Goal: Check status: Check status

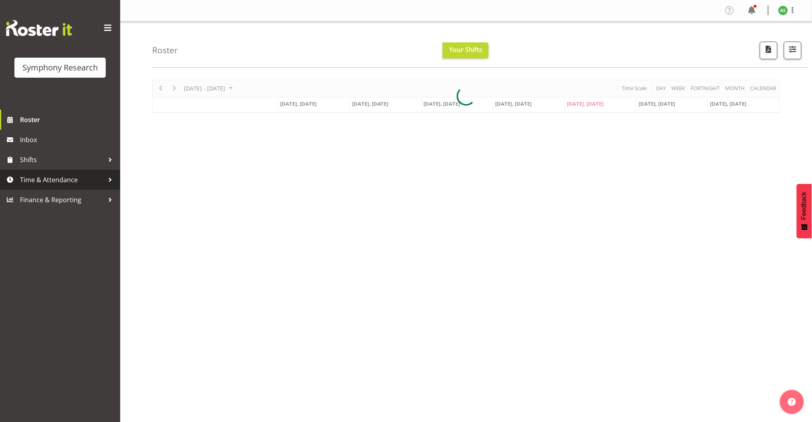
click at [60, 183] on span "Time & Attendance" at bounding box center [62, 180] width 84 height 12
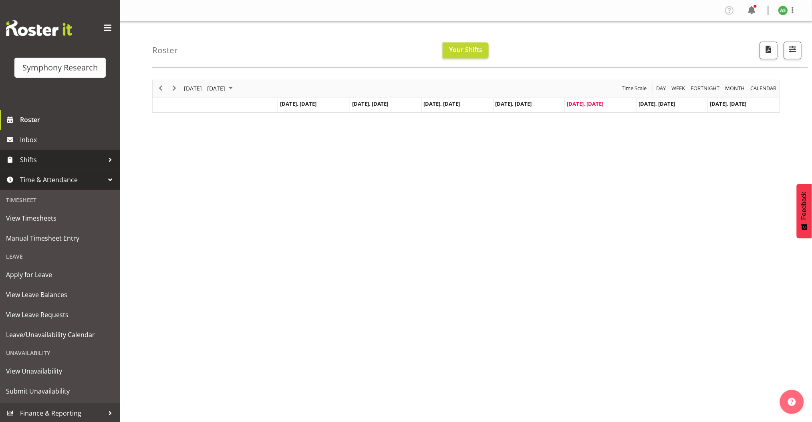
click at [28, 167] on link "Shifts" at bounding box center [60, 160] width 120 height 20
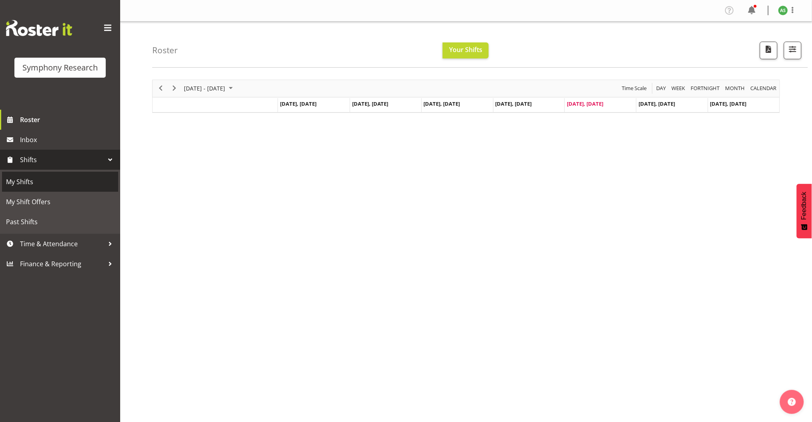
click at [24, 181] on span "My Shifts" at bounding box center [60, 182] width 108 height 12
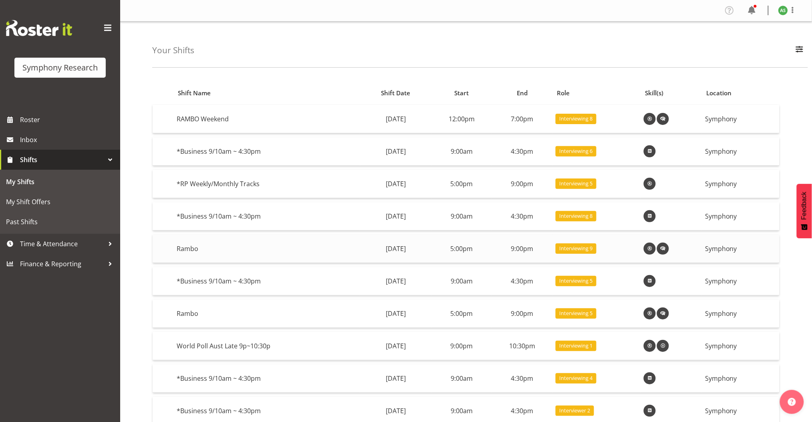
scroll to position [45, 0]
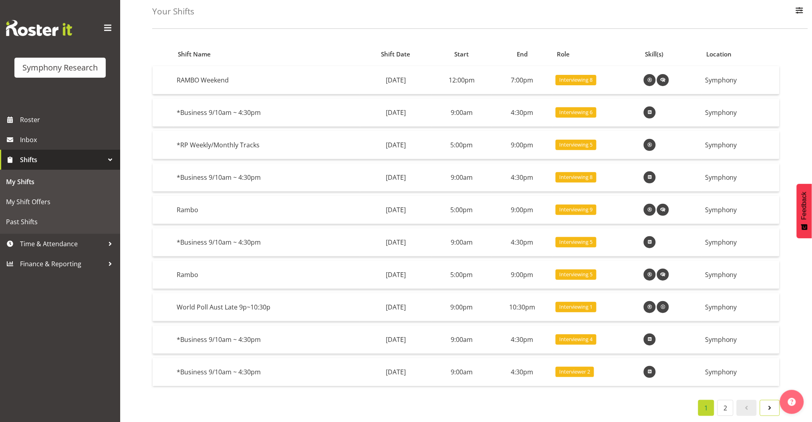
click at [771, 403] on span at bounding box center [770, 408] width 10 height 10
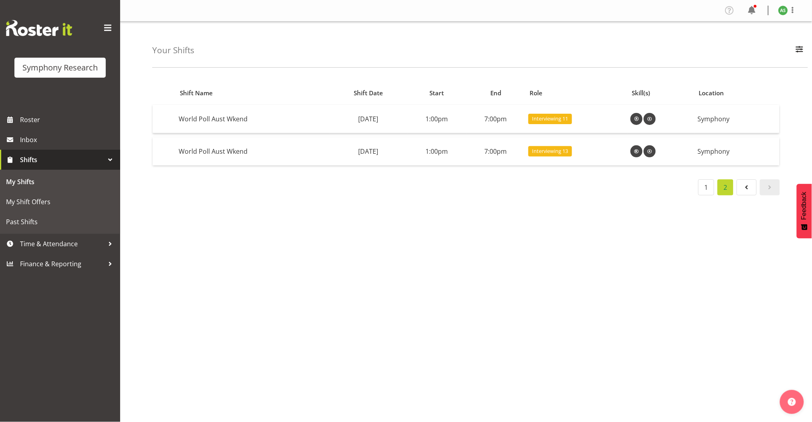
scroll to position [0, 0]
click at [241, 221] on div "Shift Name Shift Date Start End Role Skill(s) Location World Poll Aust Wkend Sa…" at bounding box center [481, 234] width 659 height 320
click at [50, 179] on span "My Shifts" at bounding box center [60, 182] width 108 height 12
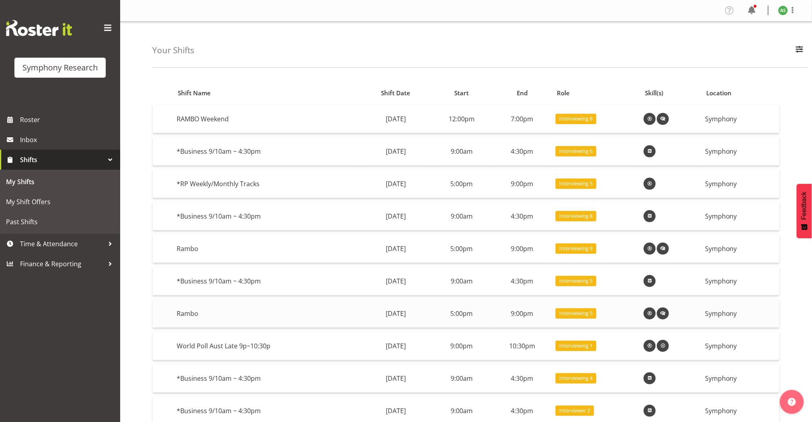
scroll to position [45, 0]
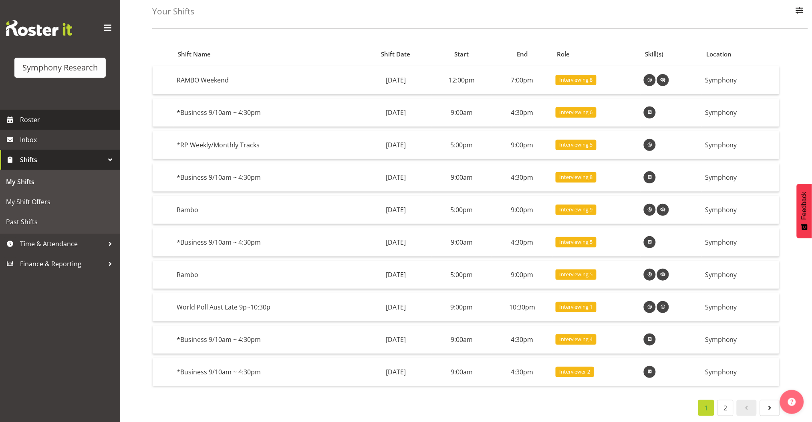
click at [42, 116] on span "Roster" at bounding box center [68, 120] width 96 height 12
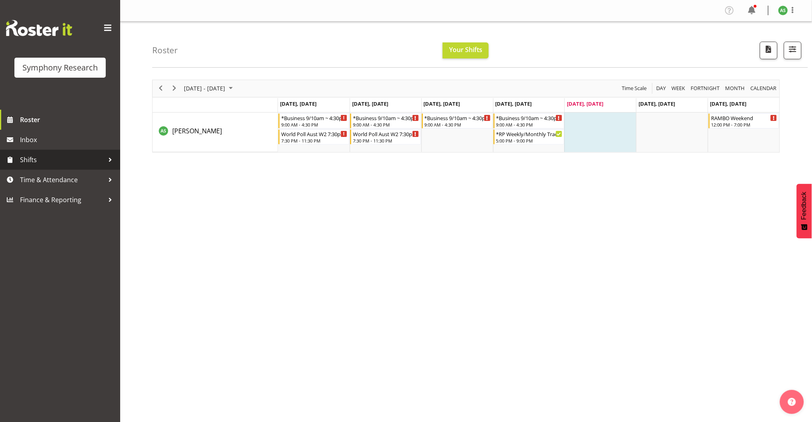
click at [36, 162] on span "Shifts" at bounding box center [62, 160] width 84 height 12
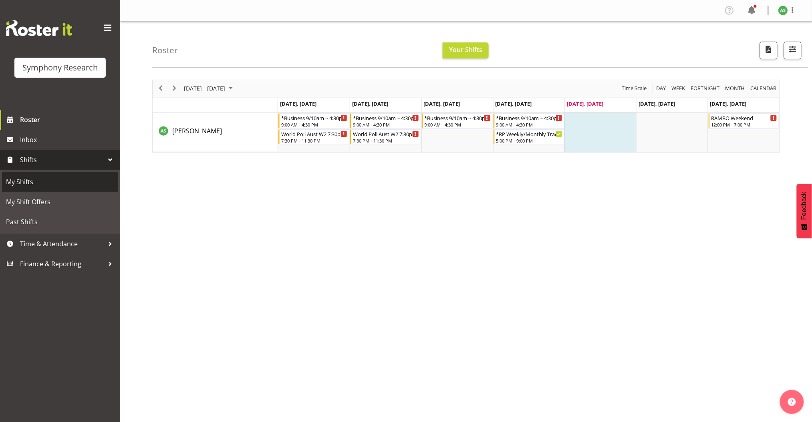
click at [31, 188] on span "My Shifts" at bounding box center [60, 182] width 108 height 12
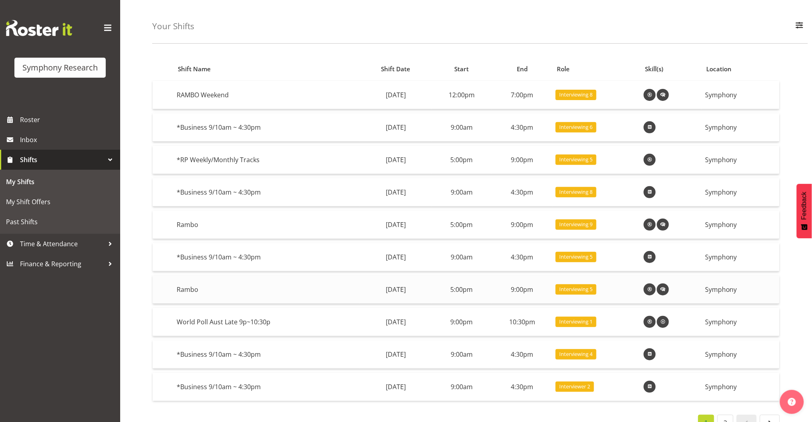
scroll to position [45, 0]
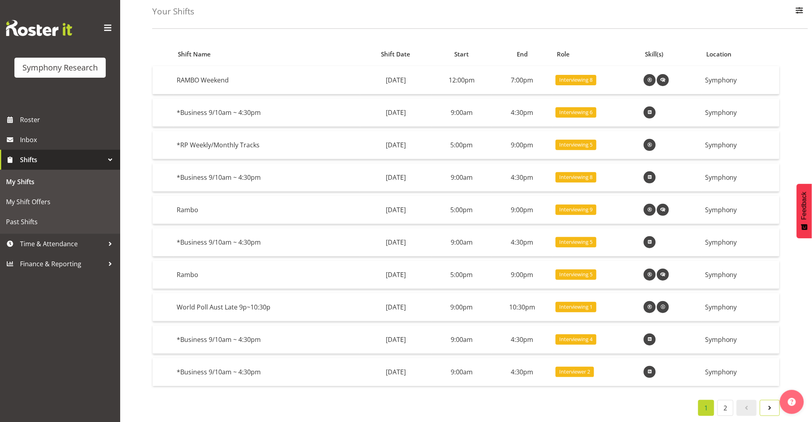
click at [769, 404] on span at bounding box center [770, 408] width 10 height 10
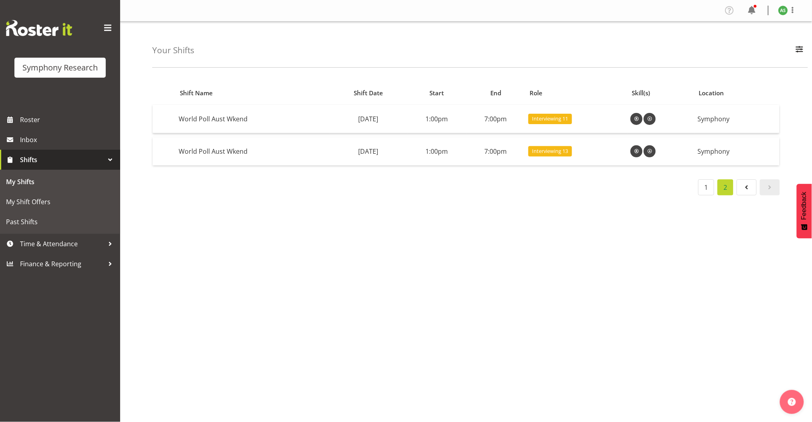
scroll to position [0, 0]
click at [747, 188] on span at bounding box center [747, 188] width 10 height 10
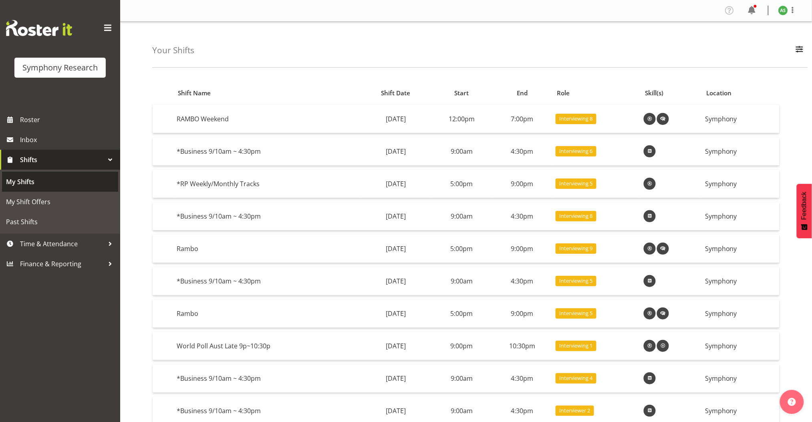
click at [63, 182] on span "My Shifts" at bounding box center [60, 182] width 108 height 12
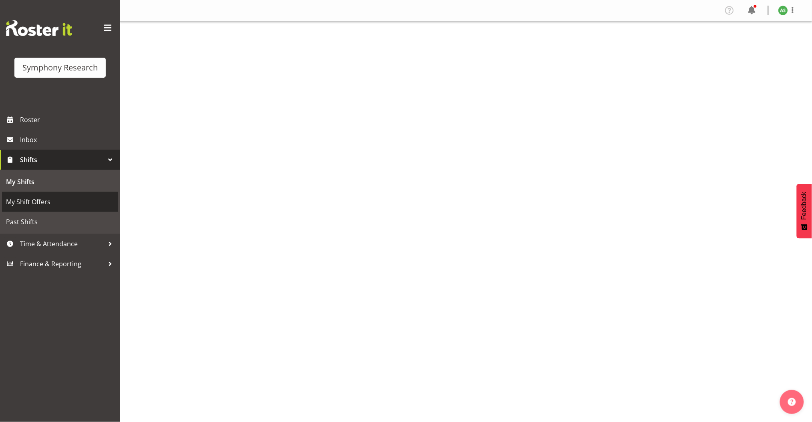
click at [60, 201] on span "My Shift Offers" at bounding box center [60, 202] width 108 height 12
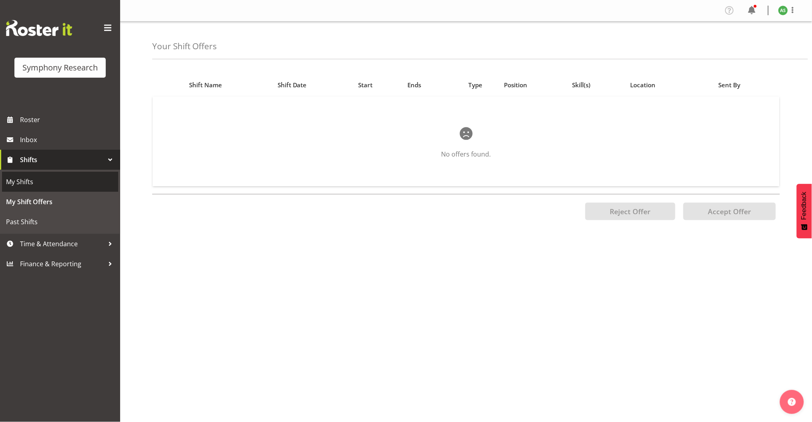
click at [49, 188] on link "My Shifts" at bounding box center [60, 182] width 116 height 20
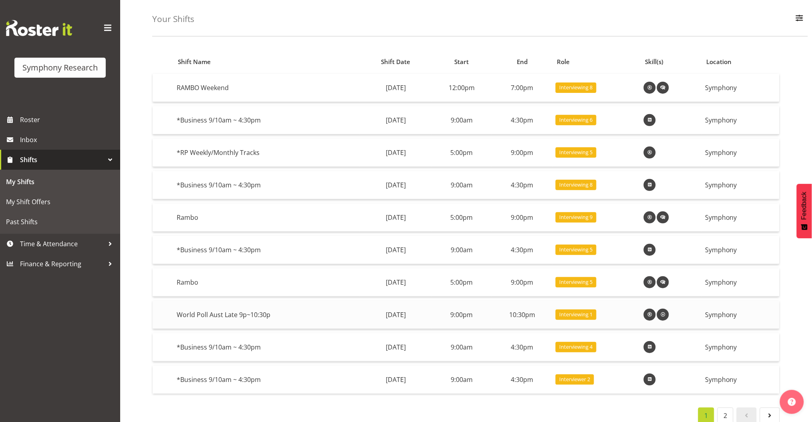
scroll to position [45, 0]
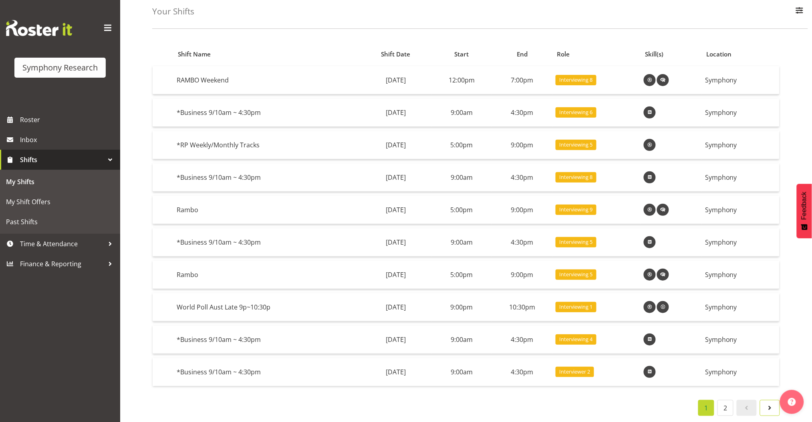
click at [771, 403] on span at bounding box center [770, 408] width 10 height 10
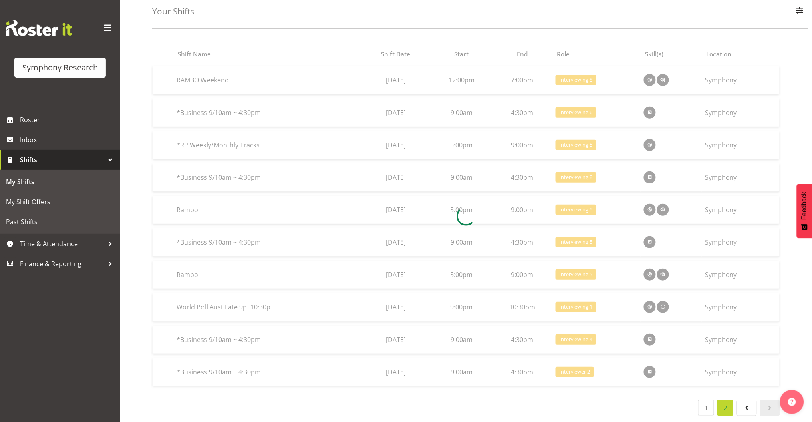
scroll to position [0, 0]
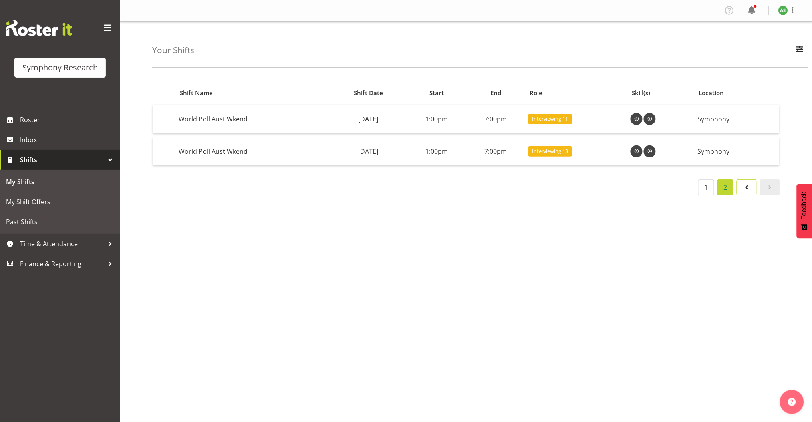
click at [744, 183] on span at bounding box center [747, 188] width 10 height 10
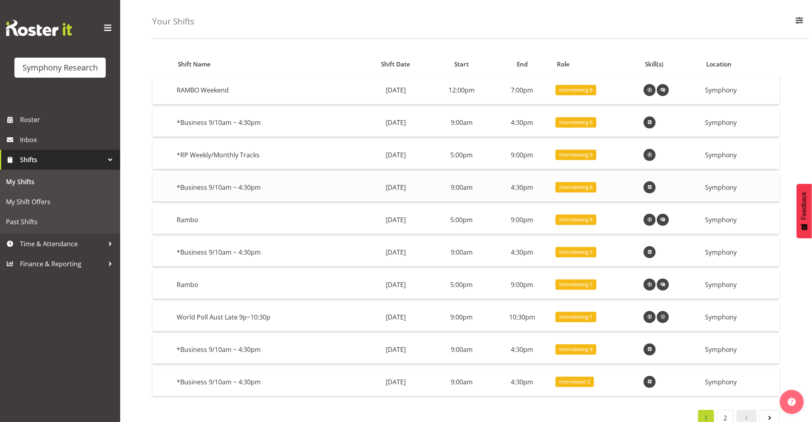
scroll to position [45, 0]
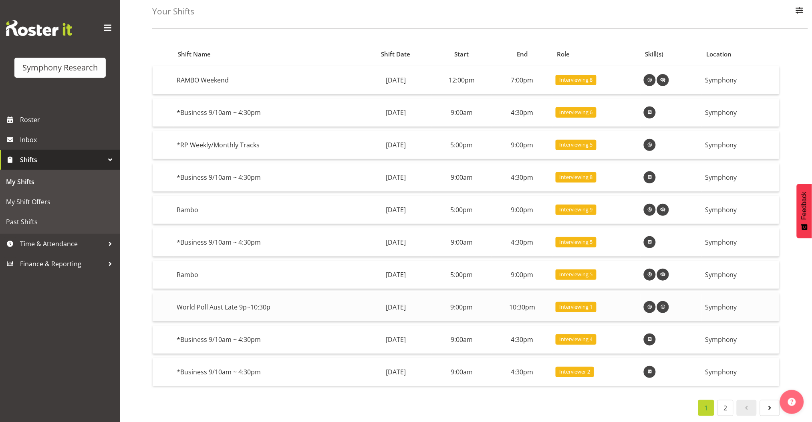
click at [654, 302] on span at bounding box center [650, 307] width 10 height 10
click at [770, 403] on span at bounding box center [770, 408] width 10 height 10
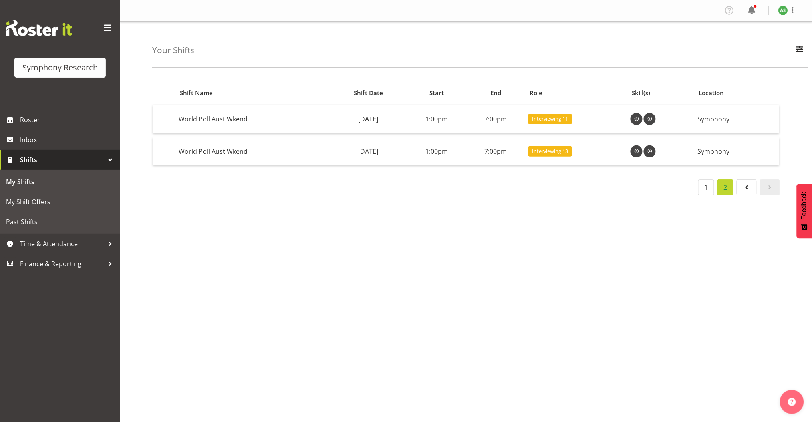
scroll to position [0, 0]
click at [58, 143] on span "Inbox" at bounding box center [68, 140] width 96 height 12
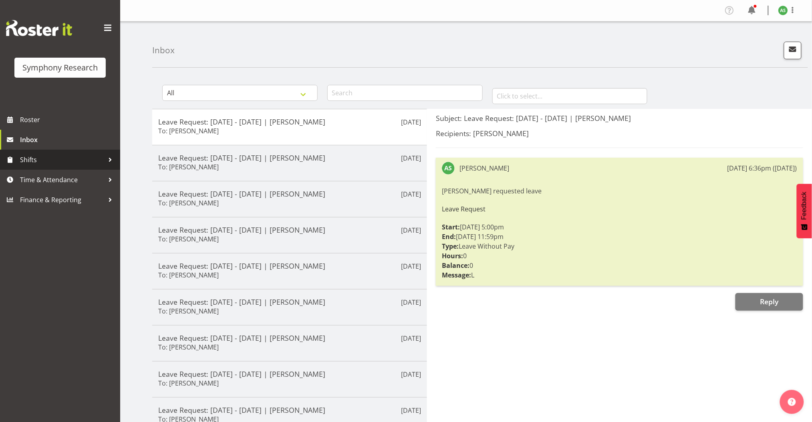
click at [50, 160] on span "Shifts" at bounding box center [62, 160] width 84 height 12
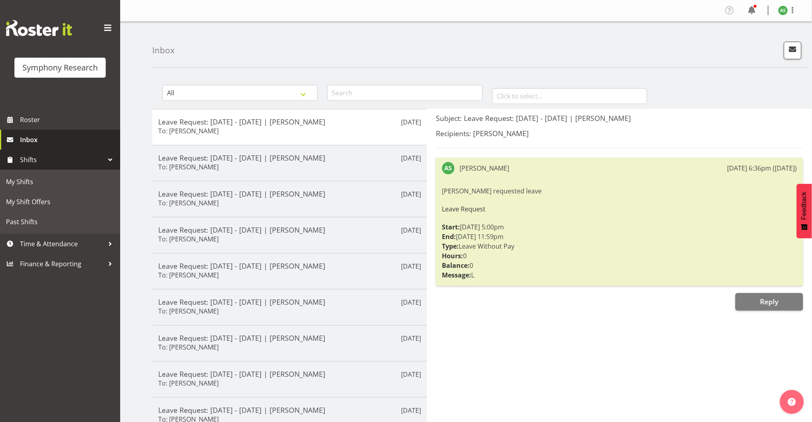
click at [50, 141] on span "Inbox" at bounding box center [68, 140] width 96 height 12
